Goal: Information Seeking & Learning: Learn about a topic

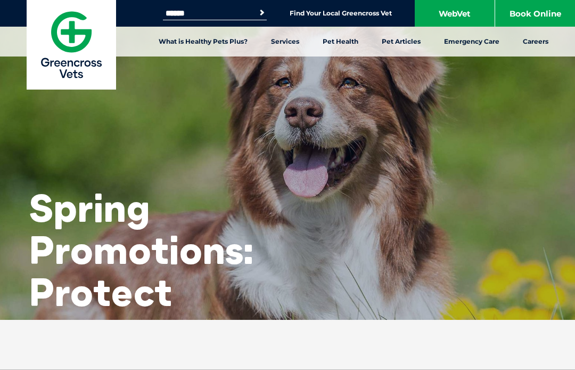
click at [208, 121] on div "Spring Promotions: Protect Your Pet" at bounding box center [133, 193] width 266 height 387
click at [205, 52] on link "What is Healthy Pets Plus?" at bounding box center [203, 42] width 112 height 30
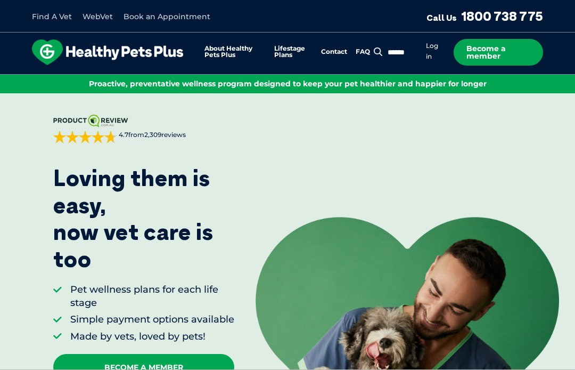
click at [214, 87] on span "Proactive, preventative wellness program designed to keep your pet healthier an…" at bounding box center [288, 84] width 398 height 10
click at [222, 88] on div "Proactive, preventative wellness program designed to keep your pet healthier an…" at bounding box center [287, 84] width 575 height 19
click at [221, 103] on div "[DOMAIN_NAME] 4.7 from 2,309 reviews Sorted by best reviews Priya on [DATE] Thi…" at bounding box center [128, 255] width 256 height 325
click at [215, 93] on div "[DOMAIN_NAME] 4.7 from 2,309 reviews Sorted by best reviews Priya on [DATE] Thi…" at bounding box center [128, 255] width 256 height 325
click at [207, 72] on div "About Healthy Pets Plus Lifestage Plans Dog Memberships Puppy Adult Dog Senior …" at bounding box center [287, 53] width 575 height 42
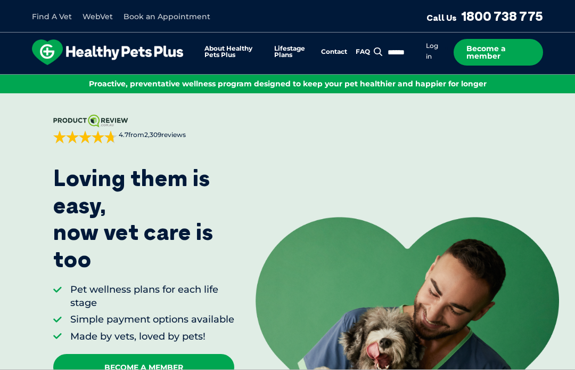
click at [196, 37] on div "About Healthy Pets Plus Lifestage Plans Dog Memberships Puppy Adult Dog Senior …" at bounding box center [287, 53] width 575 height 42
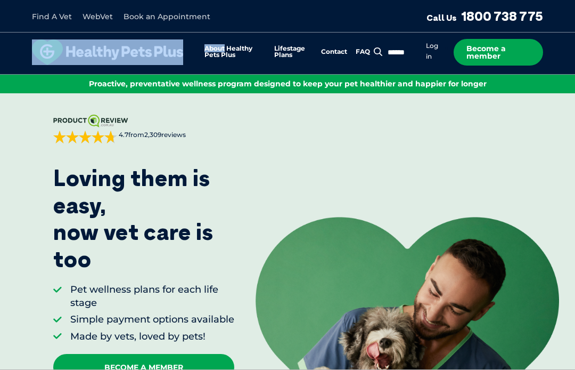
click at [196, 34] on div "About Healthy Pets Plus Lifestage Plans Dog Memberships Puppy Adult Dog Senior …" at bounding box center [287, 53] width 575 height 42
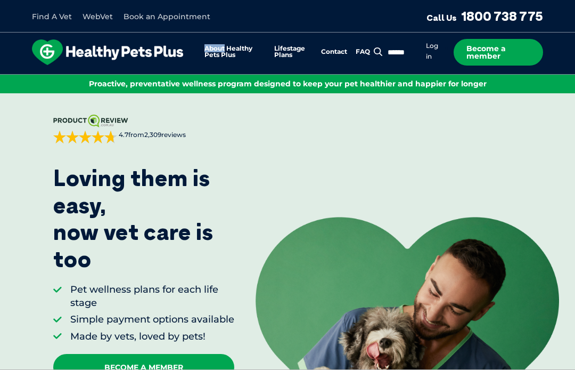
click at [554, 148] on div "[DOMAIN_NAME] 4.7 from 2,309 reviews Sorted by best reviews Priya on [DATE] Thi…" at bounding box center [287, 255] width 575 height 325
